Goal: Navigation & Orientation: Find specific page/section

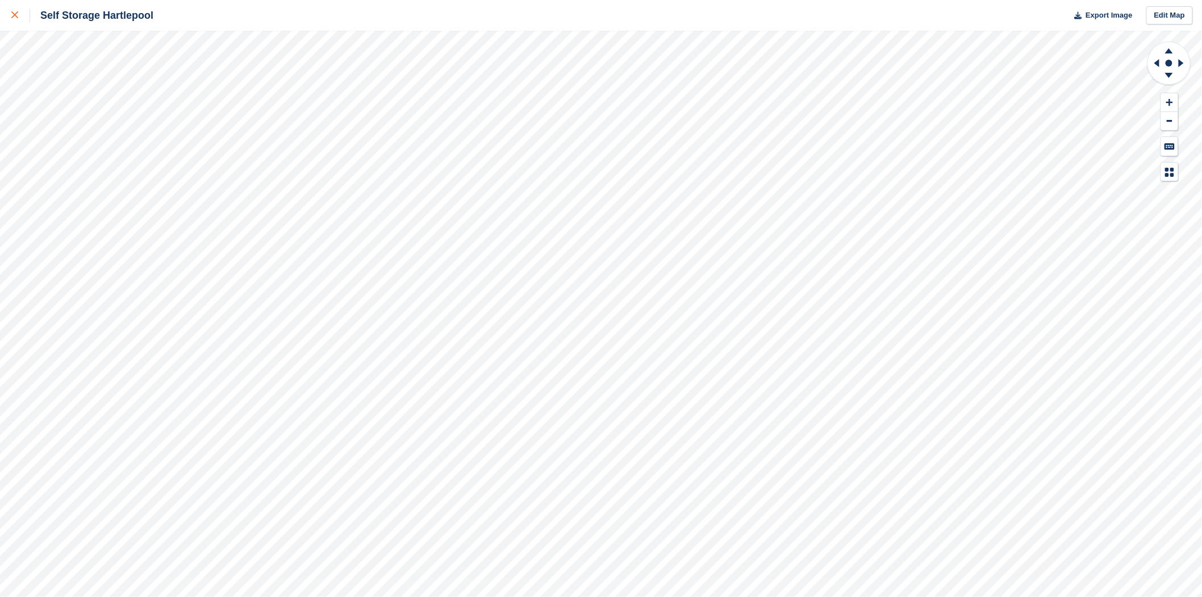
click at [14, 18] on icon at bounding box center [14, 14] width 7 height 7
